Goal: Task Accomplishment & Management: Use online tool/utility

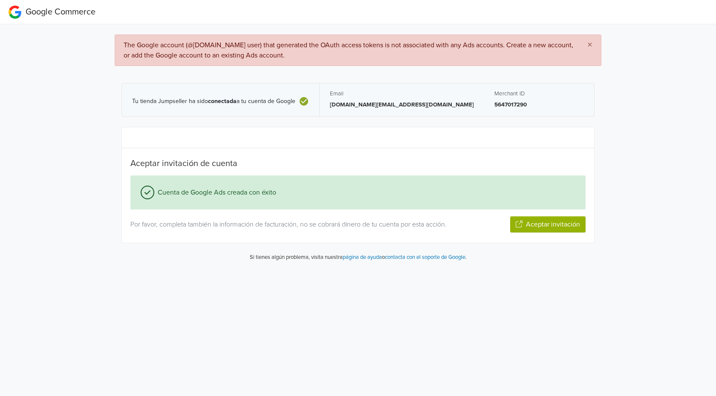
click at [590, 44] on span "×" at bounding box center [589, 45] width 5 height 12
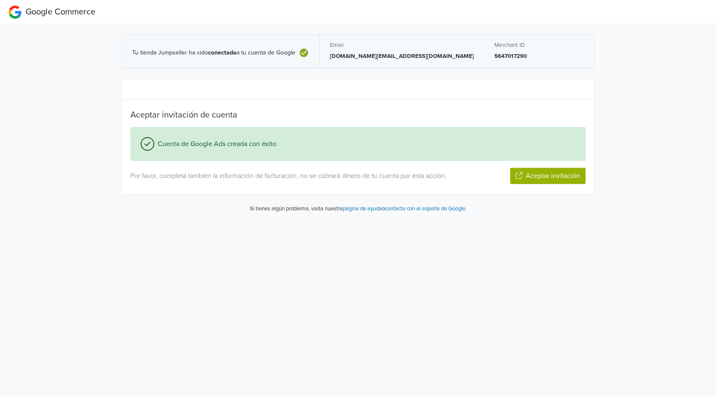
click at [156, 220] on html "Google Commerce Tu tienda Jumpseller ha sido conectada a tu cuenta de Google Em…" at bounding box center [358, 110] width 716 height 220
click at [526, 175] on button "Aceptar invitación" at bounding box center [547, 176] width 75 height 16
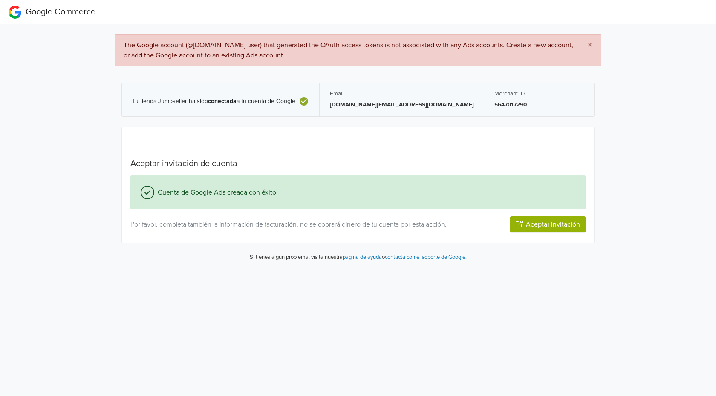
click at [266, 107] on div "Tu tienda Jumpseller ha sido conectada a tu cuenta de Google" at bounding box center [220, 101] width 177 height 10
click at [152, 199] on div "Cuenta de Google Ads creada con éxito" at bounding box center [357, 193] width 455 height 34
click at [151, 199] on div "Cuenta de Google Ads creada con éxito" at bounding box center [357, 193] width 455 height 34
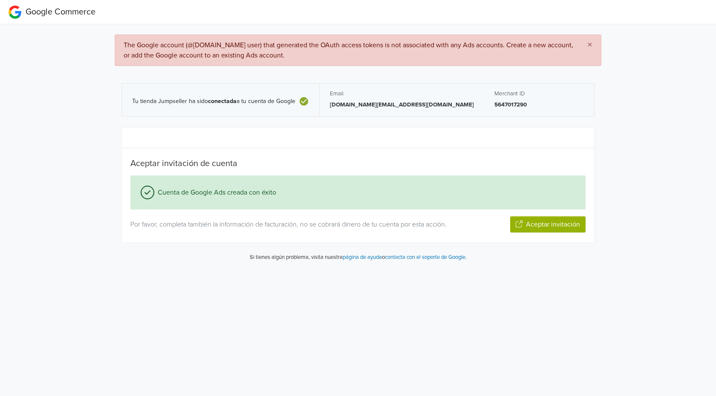
click at [328, 268] on html "Google Commerce × The Google account (@[DOMAIN_NAME] user) that generated the O…" at bounding box center [358, 134] width 716 height 268
click at [535, 228] on button "Aceptar invitación" at bounding box center [547, 224] width 75 height 16
